Goal: Check status: Check status

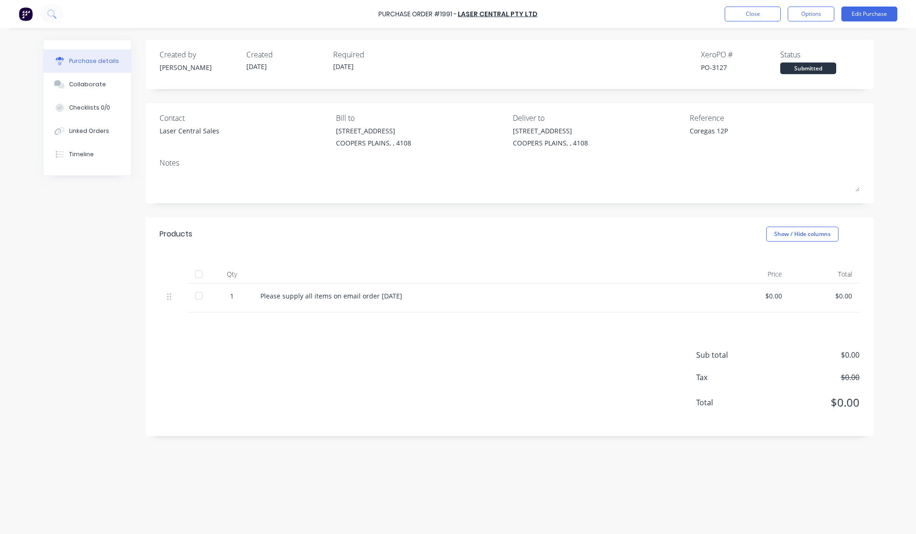
click at [745, 15] on button "Close" at bounding box center [752, 14] width 56 height 15
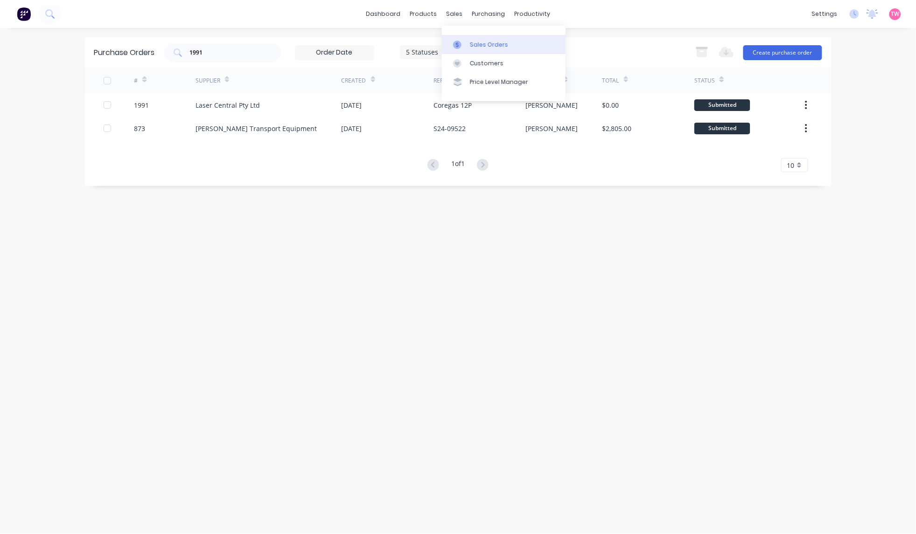
click at [483, 42] on div "Sales Orders" at bounding box center [489, 45] width 38 height 8
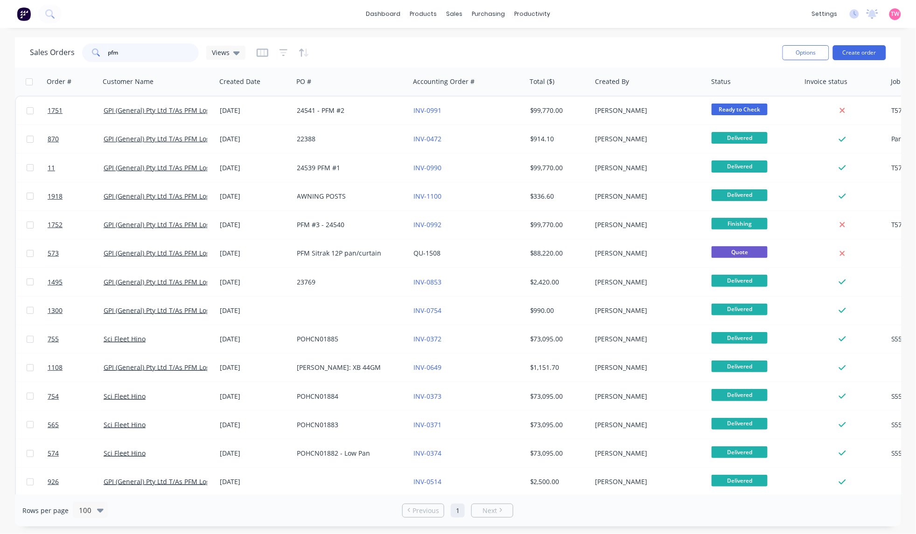
click at [134, 54] on input "pfm" at bounding box center [153, 52] width 91 height 19
type input "200311"
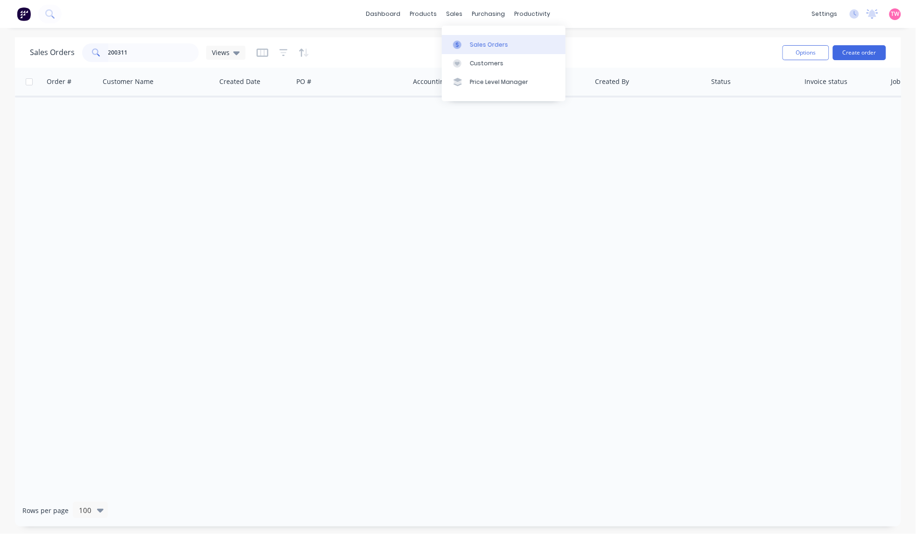
click at [476, 41] on div "Sales Orders" at bounding box center [489, 45] width 38 height 8
click at [139, 54] on input "200311" at bounding box center [153, 52] width 91 height 19
click at [528, 41] on div "Purchase Orders" at bounding box center [518, 45] width 49 height 8
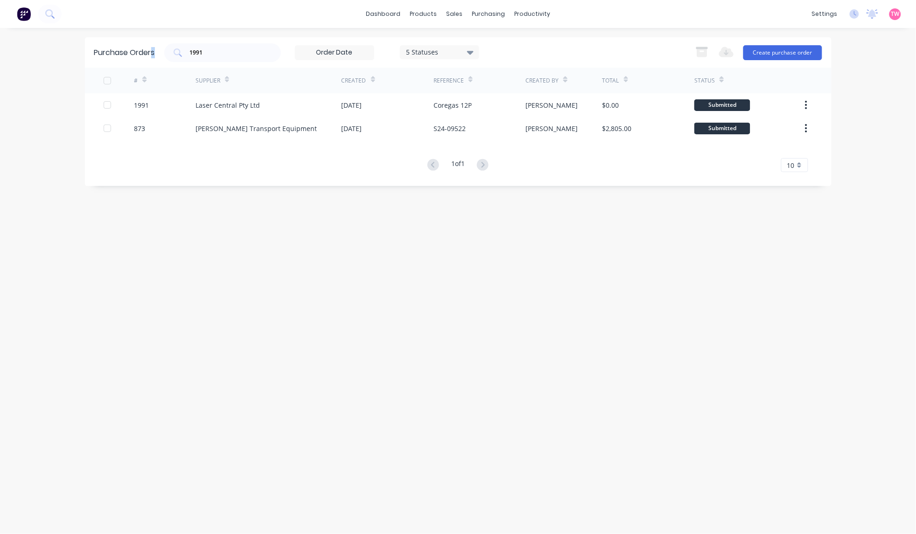
drag, startPoint x: 222, startPoint y: 57, endPoint x: 153, endPoint y: 50, distance: 69.4
click at [152, 50] on div "Purchase Orders 1991 5 Statuses 5 Statuses Export to Excel (XLSX) Create purcha…" at bounding box center [458, 52] width 746 height 30
click at [228, 52] on input "1991" at bounding box center [227, 52] width 77 height 9
click at [477, 42] on div "Sales Orders" at bounding box center [489, 45] width 38 height 8
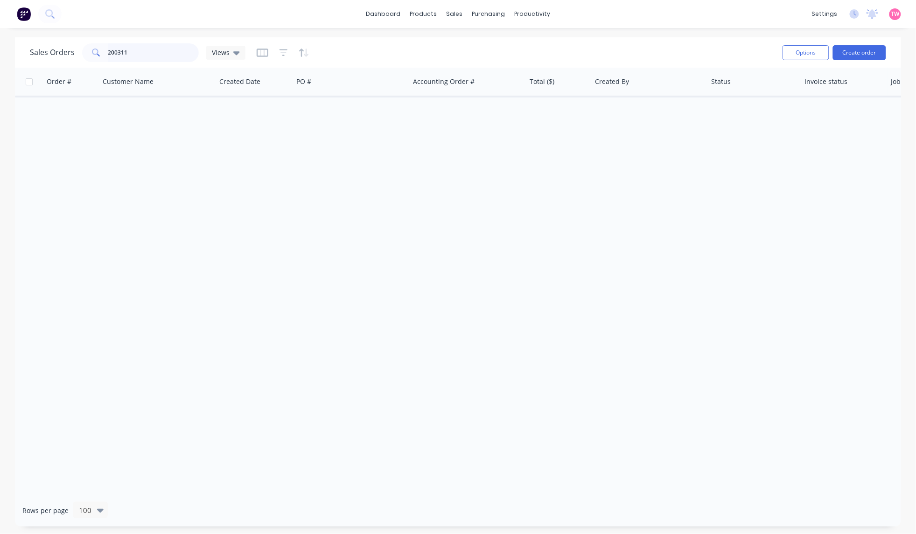
click at [137, 51] on input "200311" at bounding box center [153, 52] width 91 height 19
type input "2"
type input "t5743"
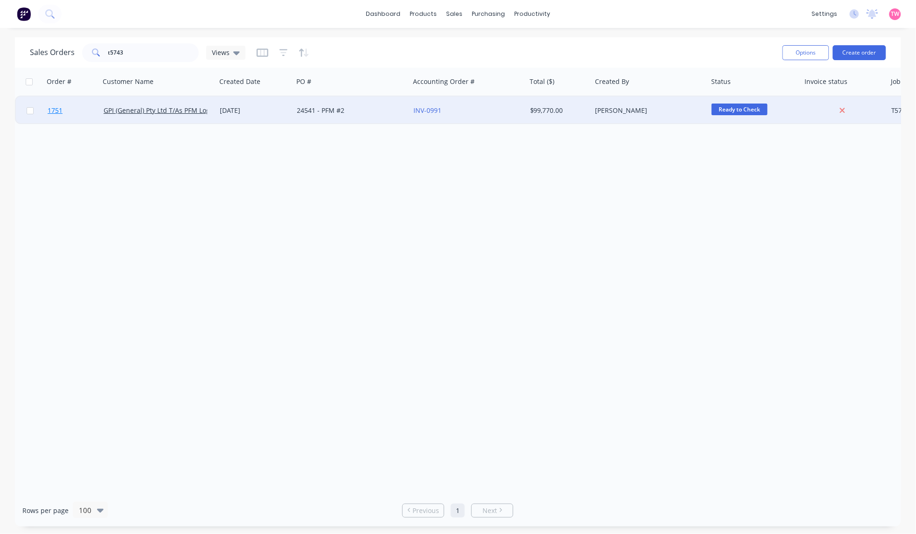
click at [76, 108] on link "1751" at bounding box center [76, 111] width 56 height 28
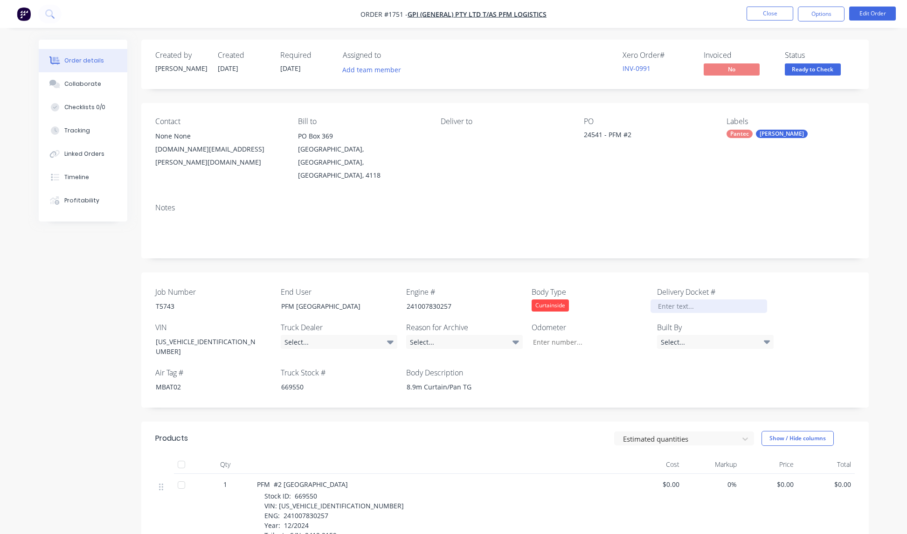
click at [684, 299] on div at bounding box center [709, 306] width 117 height 14
click at [87, 85] on div "Collaborate" at bounding box center [82, 84] width 37 height 8
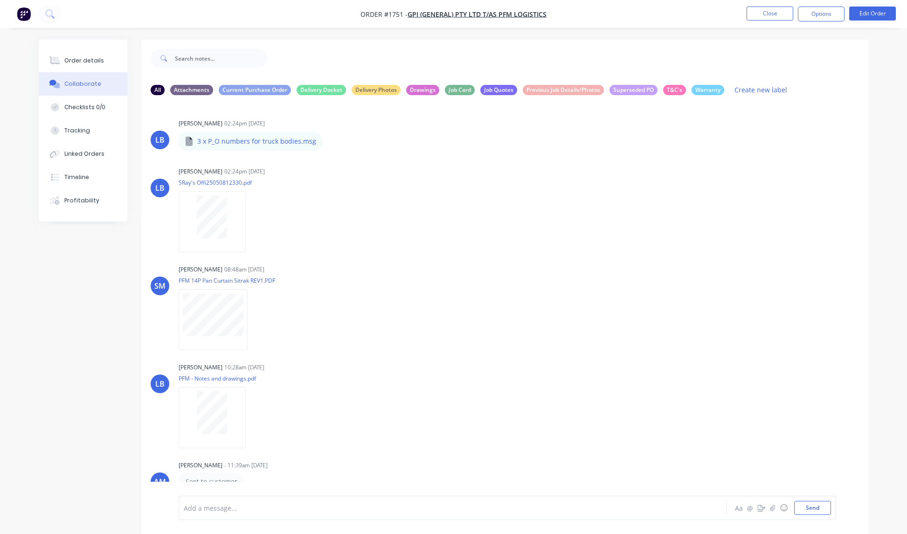
click at [246, 20] on nav "Order #1751 - GPI (General) Pty Ltd T/As PFM Logistics Close Options Edit Order" at bounding box center [453, 14] width 907 height 28
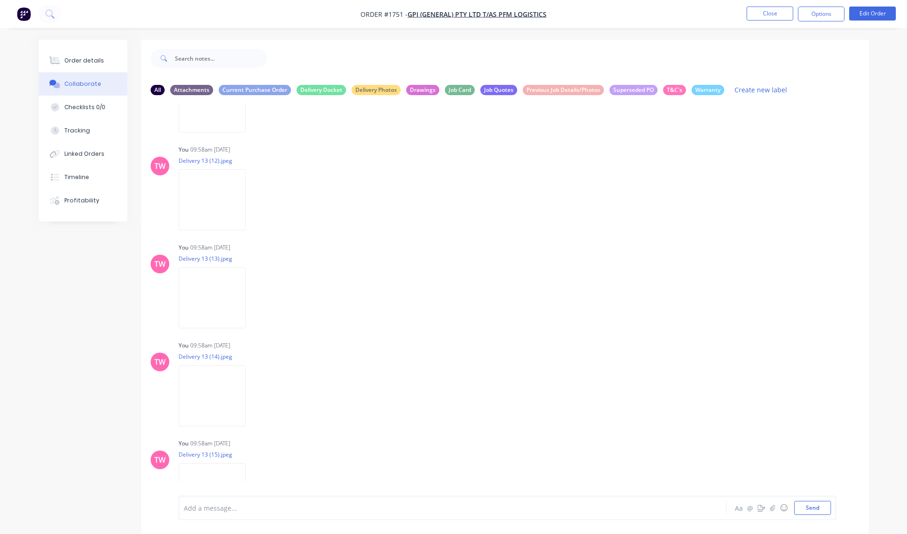
scroll to position [1570, 0]
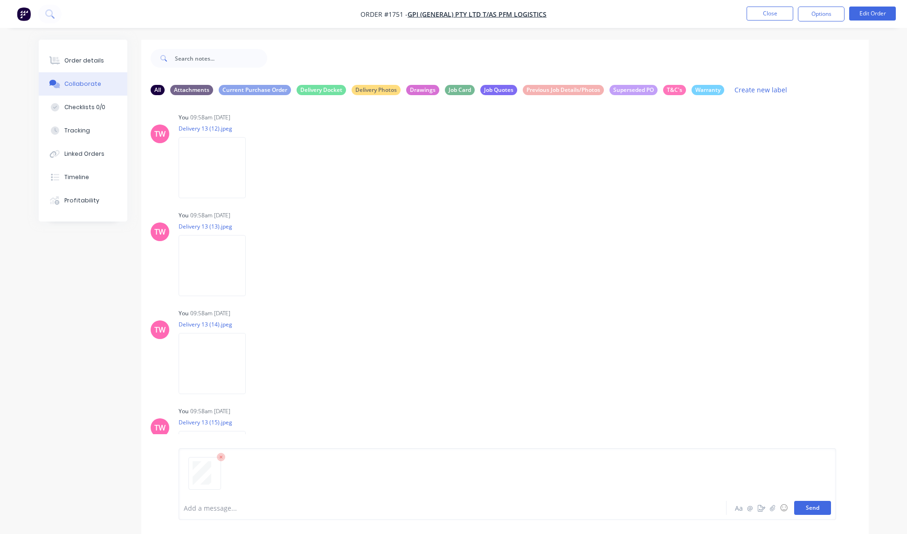
click at [815, 506] on button "Send" at bounding box center [812, 508] width 37 height 14
click at [253, 458] on icon "button" at bounding box center [253, 462] width 2 height 8
click at [300, 436] on button "Labels" at bounding box center [315, 441] width 105 height 21
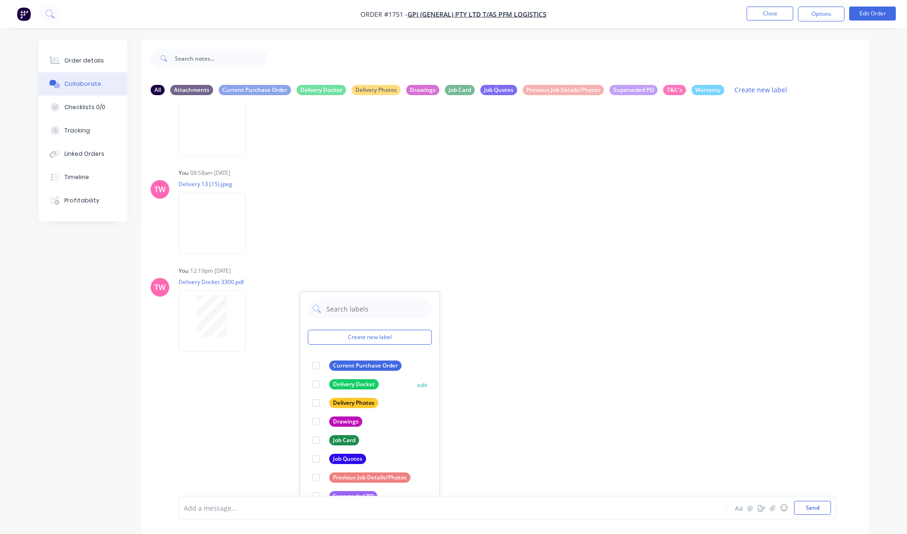
click at [316, 384] on div at bounding box center [316, 384] width 19 height 19
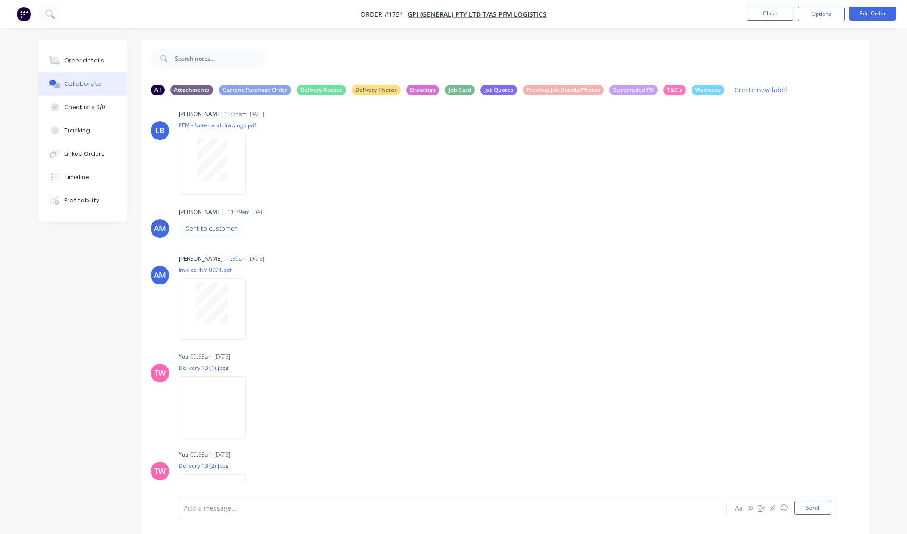
scroll to position [0, 0]
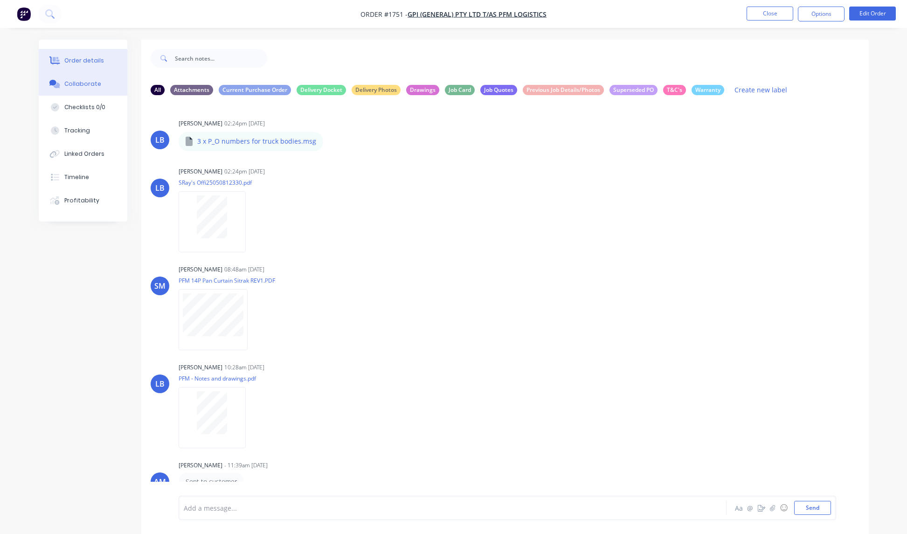
click at [77, 60] on div "Order details" at bounding box center [84, 60] width 40 height 8
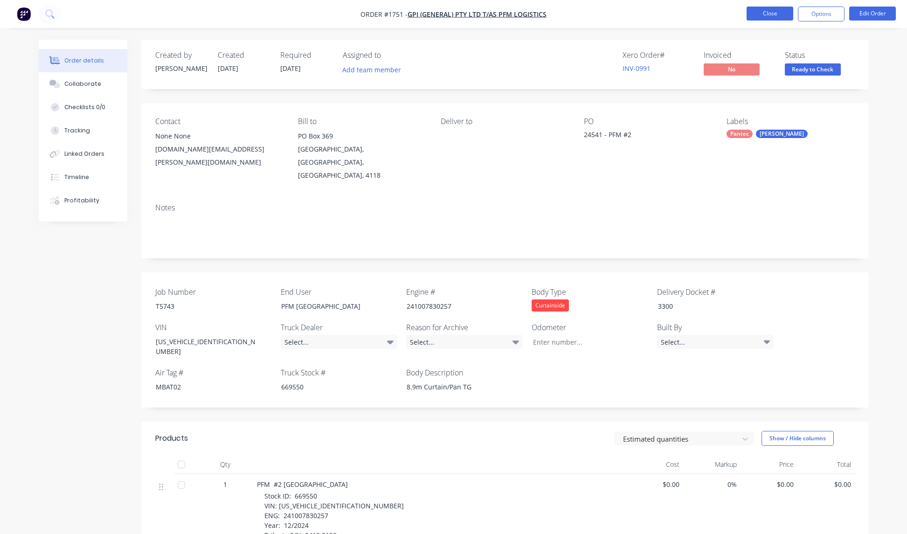
click at [767, 15] on button "Close" at bounding box center [770, 14] width 47 height 14
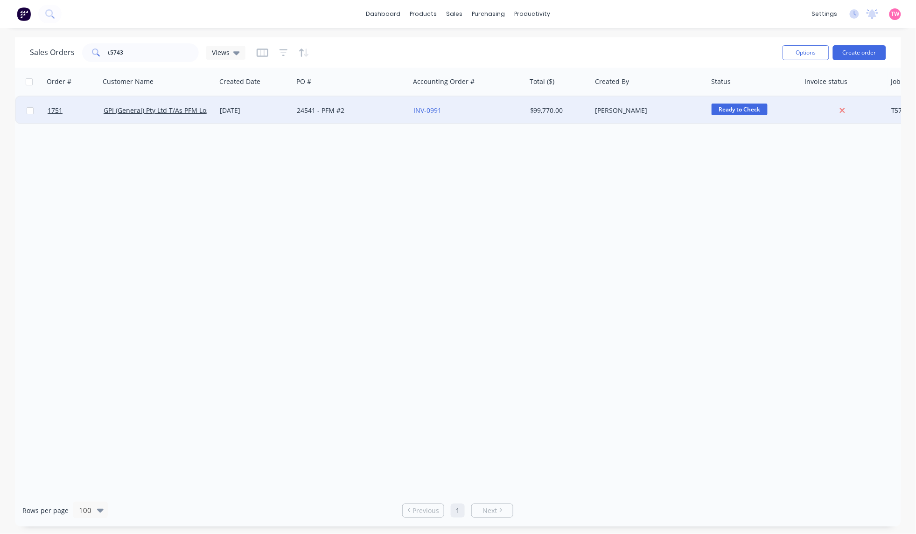
click at [736, 106] on span "Ready to Check" at bounding box center [739, 110] width 56 height 12
click at [738, 261] on span "Delivered & Ready to Invoice" at bounding box center [759, 259] width 89 height 9
click at [79, 113] on link "1751" at bounding box center [76, 111] width 56 height 28
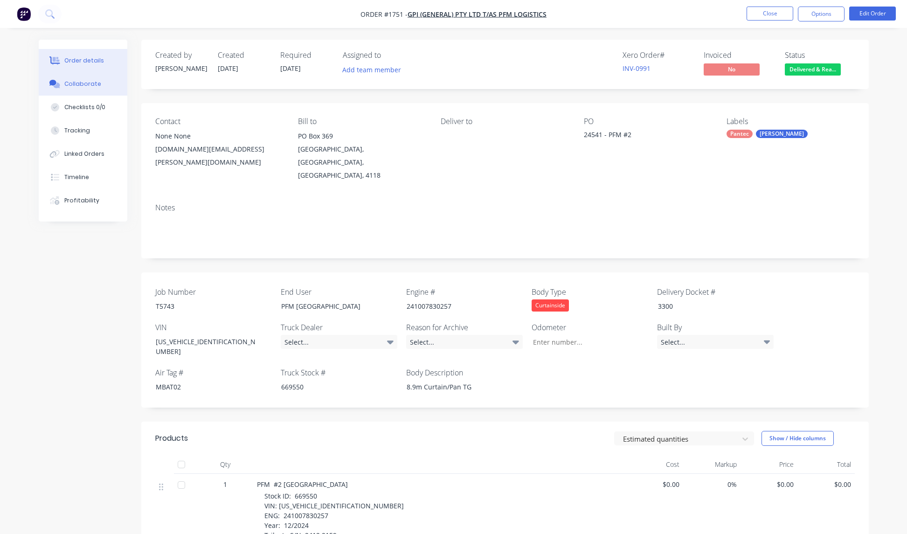
click at [73, 84] on div "Collaborate" at bounding box center [82, 84] width 37 height 8
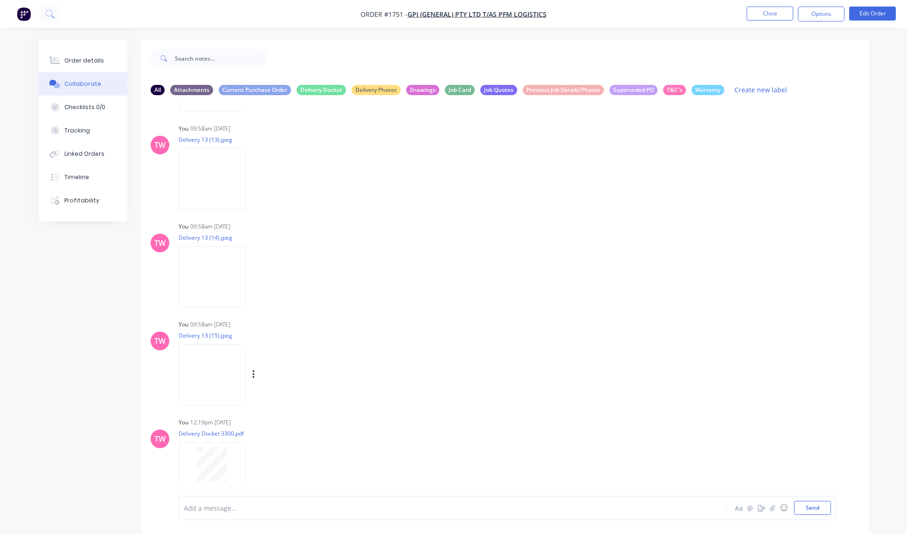
scroll to position [1668, 0]
